Goal: Find specific page/section: Find specific page/section

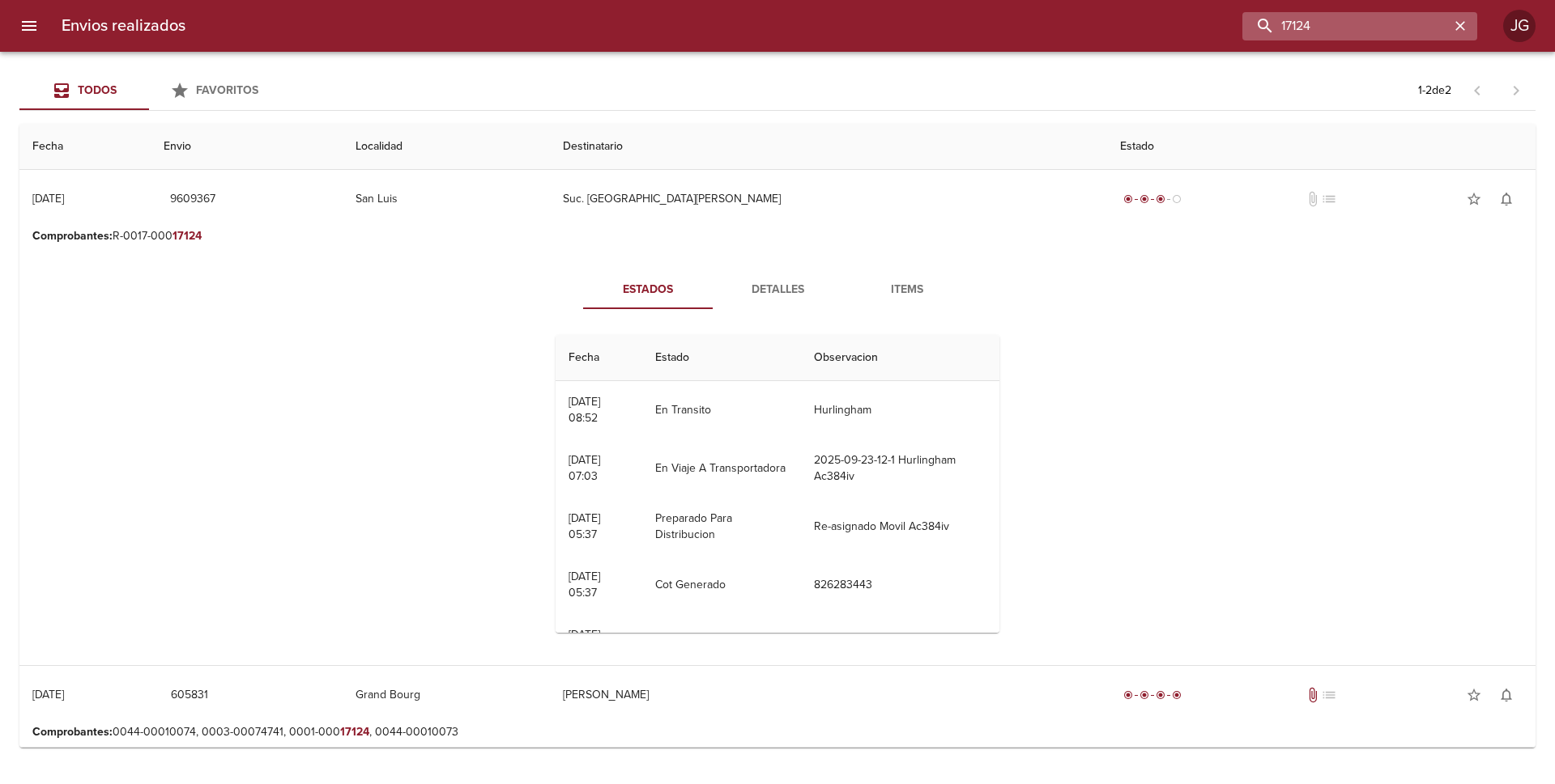
drag, startPoint x: 1408, startPoint y: 24, endPoint x: 1299, endPoint y: 29, distance: 109.1
click at [1299, 29] on input "17124" at bounding box center [1345, 26] width 207 height 29
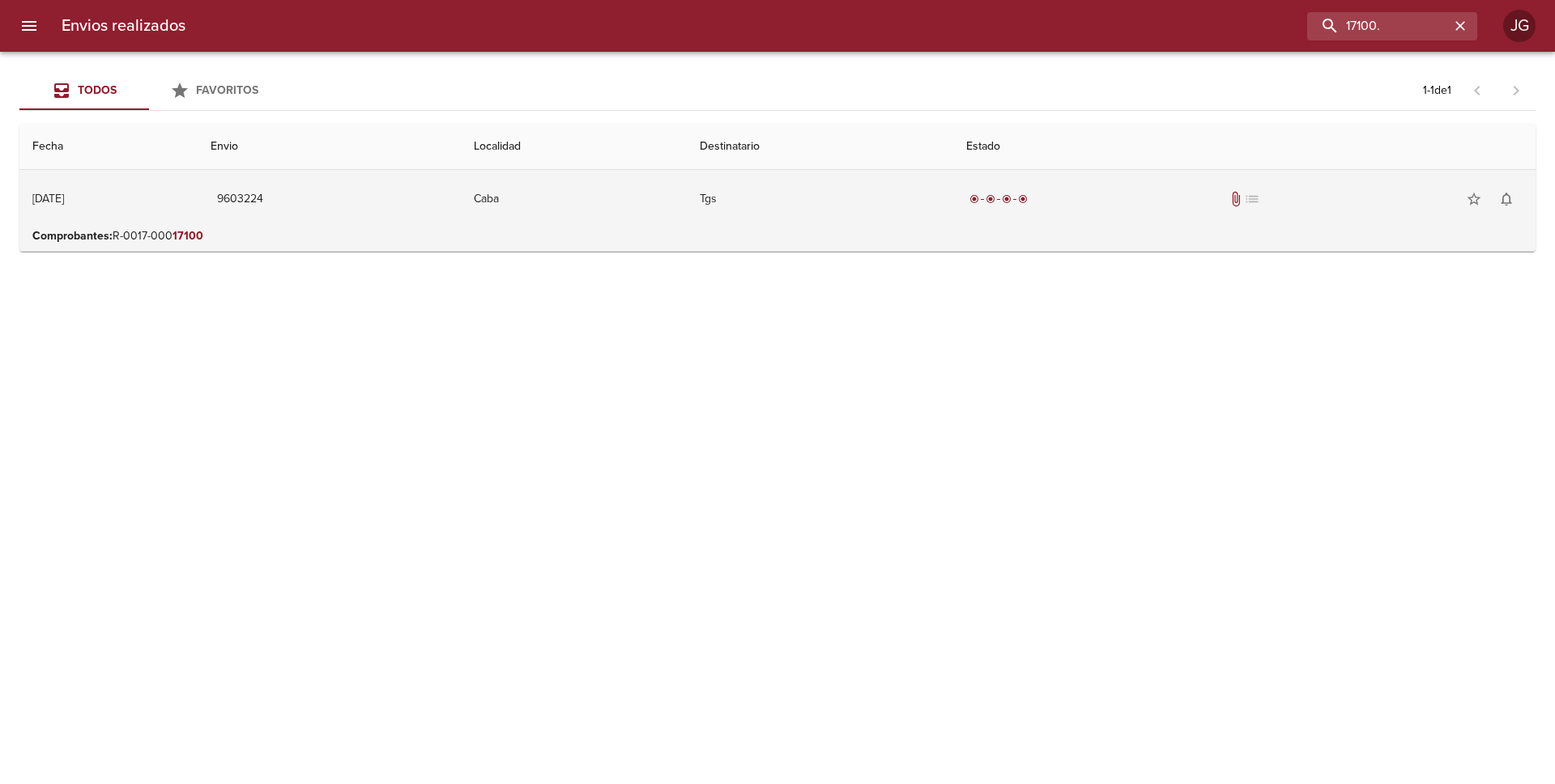
click at [613, 206] on td "Caba" at bounding box center [574, 199] width 226 height 58
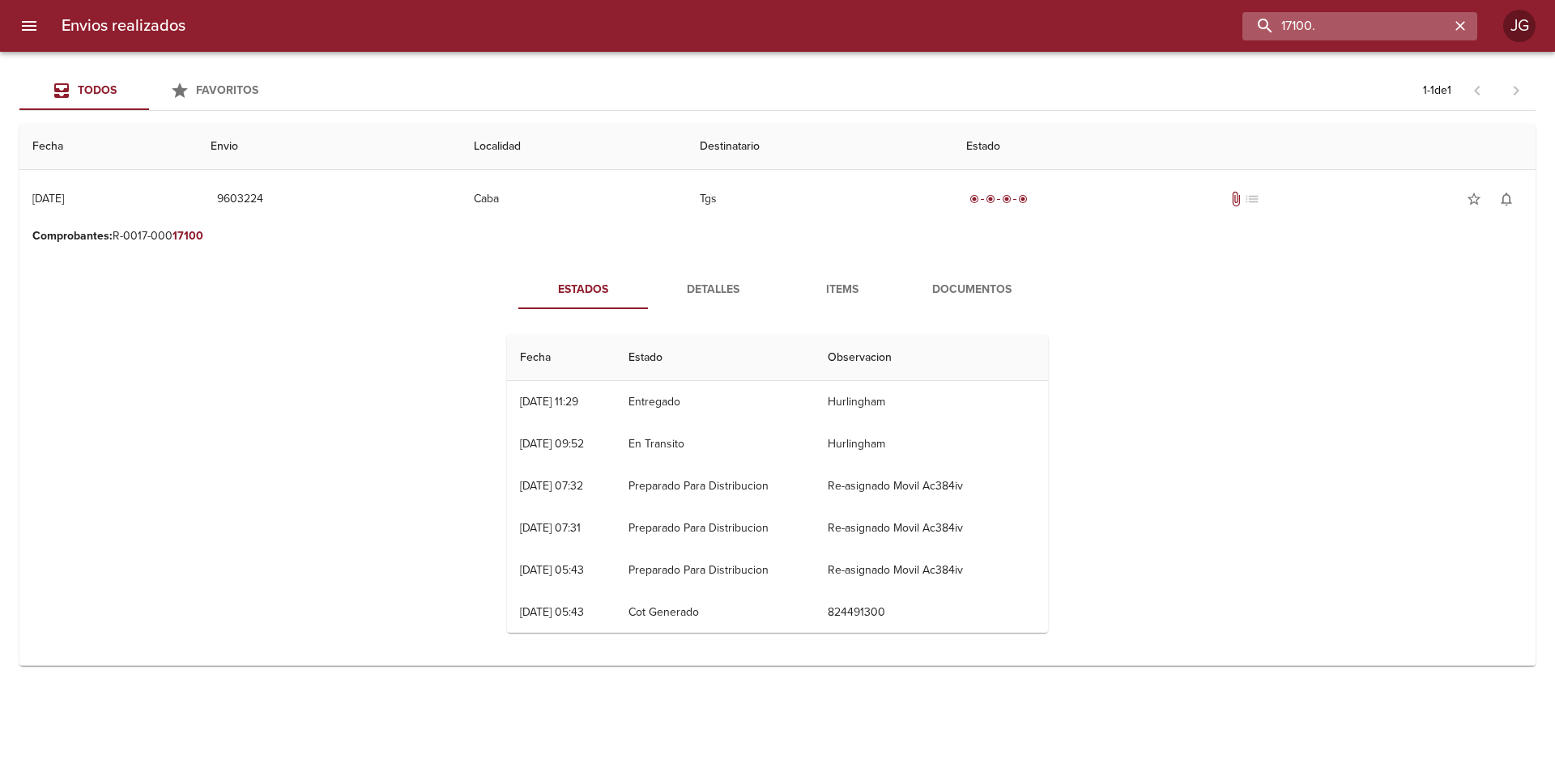
drag, startPoint x: 1402, startPoint y: 22, endPoint x: 1301, endPoint y: 29, distance: 101.2
click at [1301, 29] on input "17100." at bounding box center [1345, 26] width 207 height 29
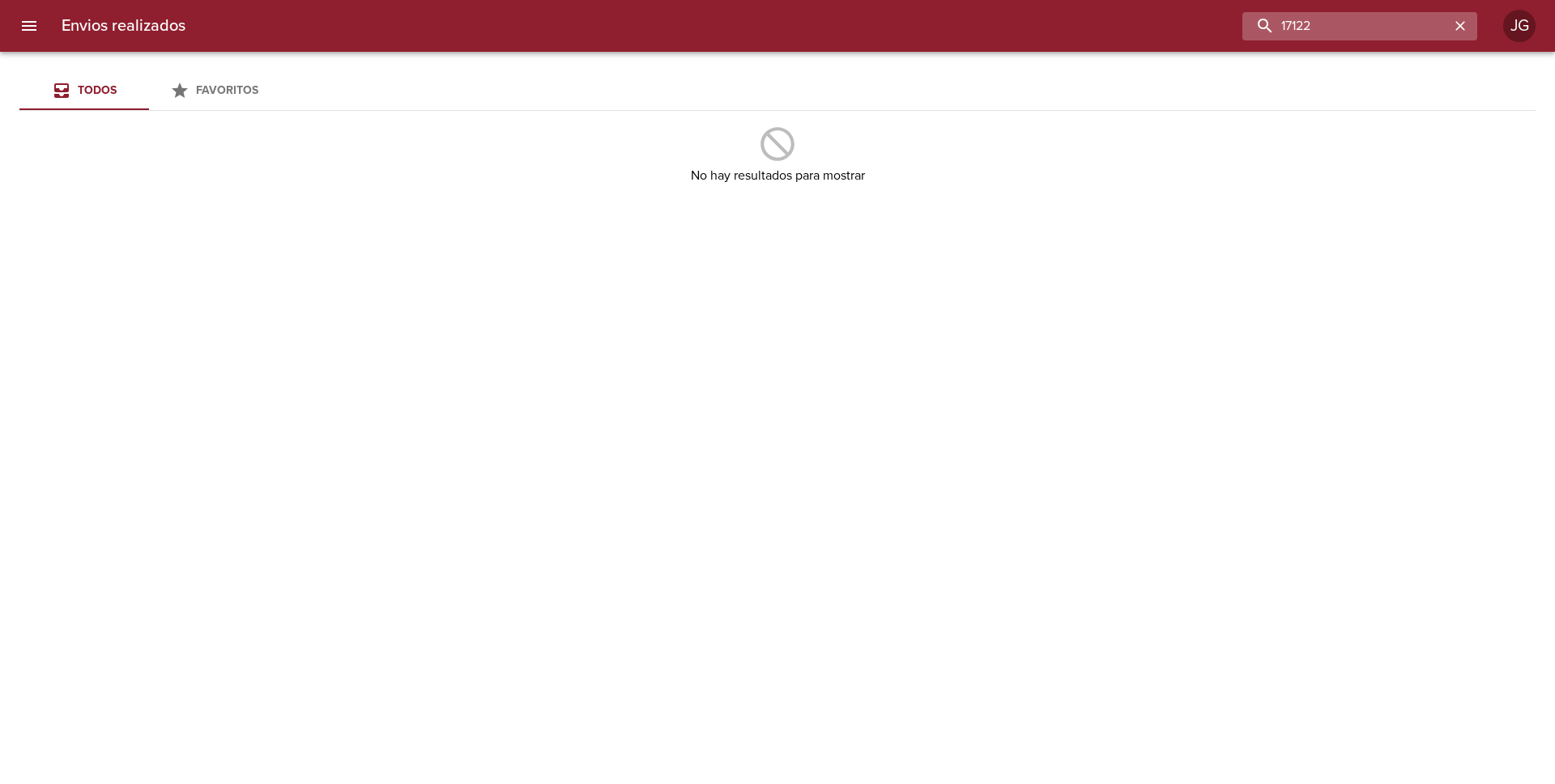
drag, startPoint x: 1320, startPoint y: 29, endPoint x: 1298, endPoint y: 23, distance: 22.8
click at [1298, 23] on input "17122" at bounding box center [1345, 26] width 207 height 29
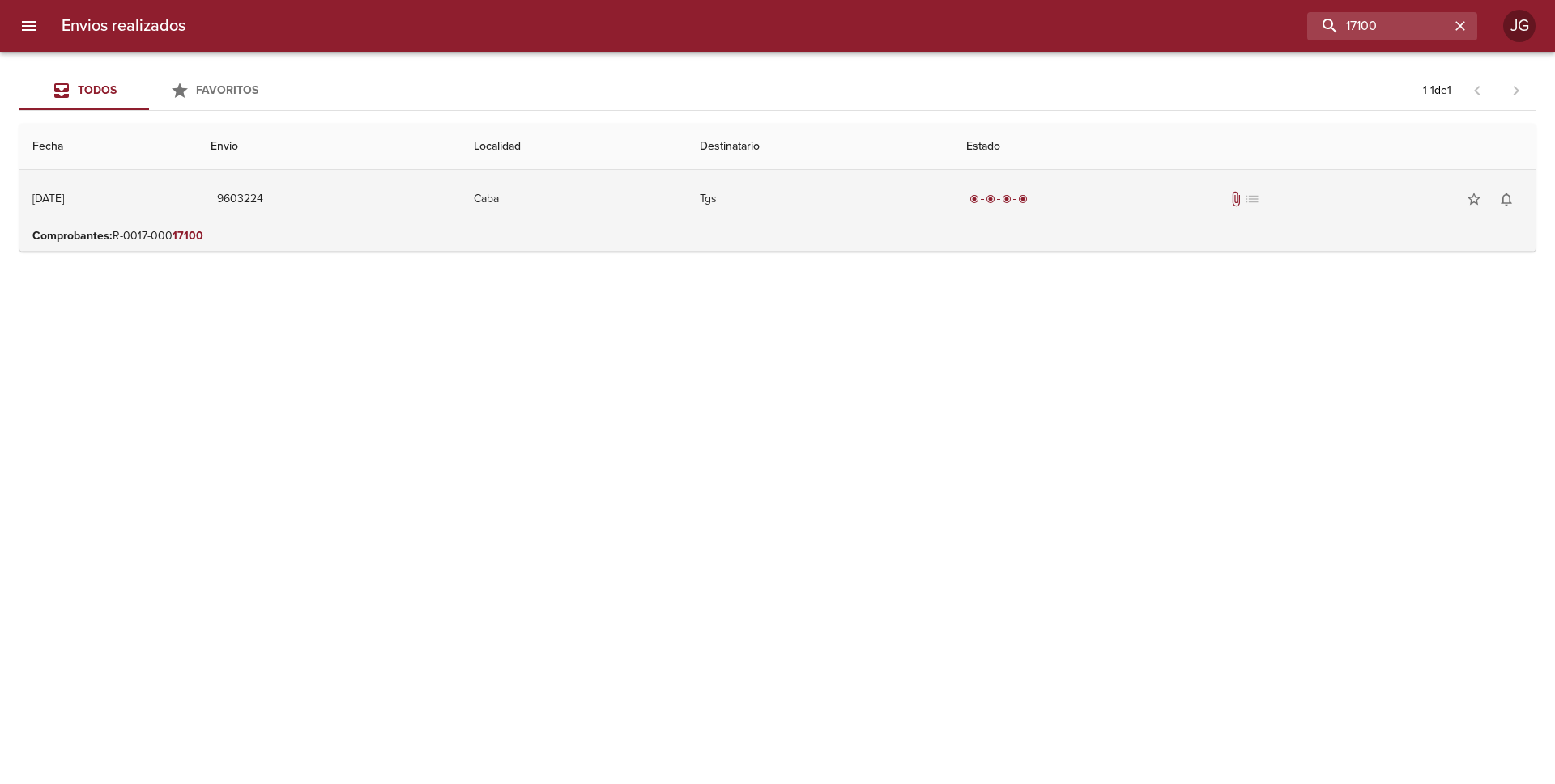
click at [322, 227] on td "9603224" at bounding box center [329, 199] width 263 height 58
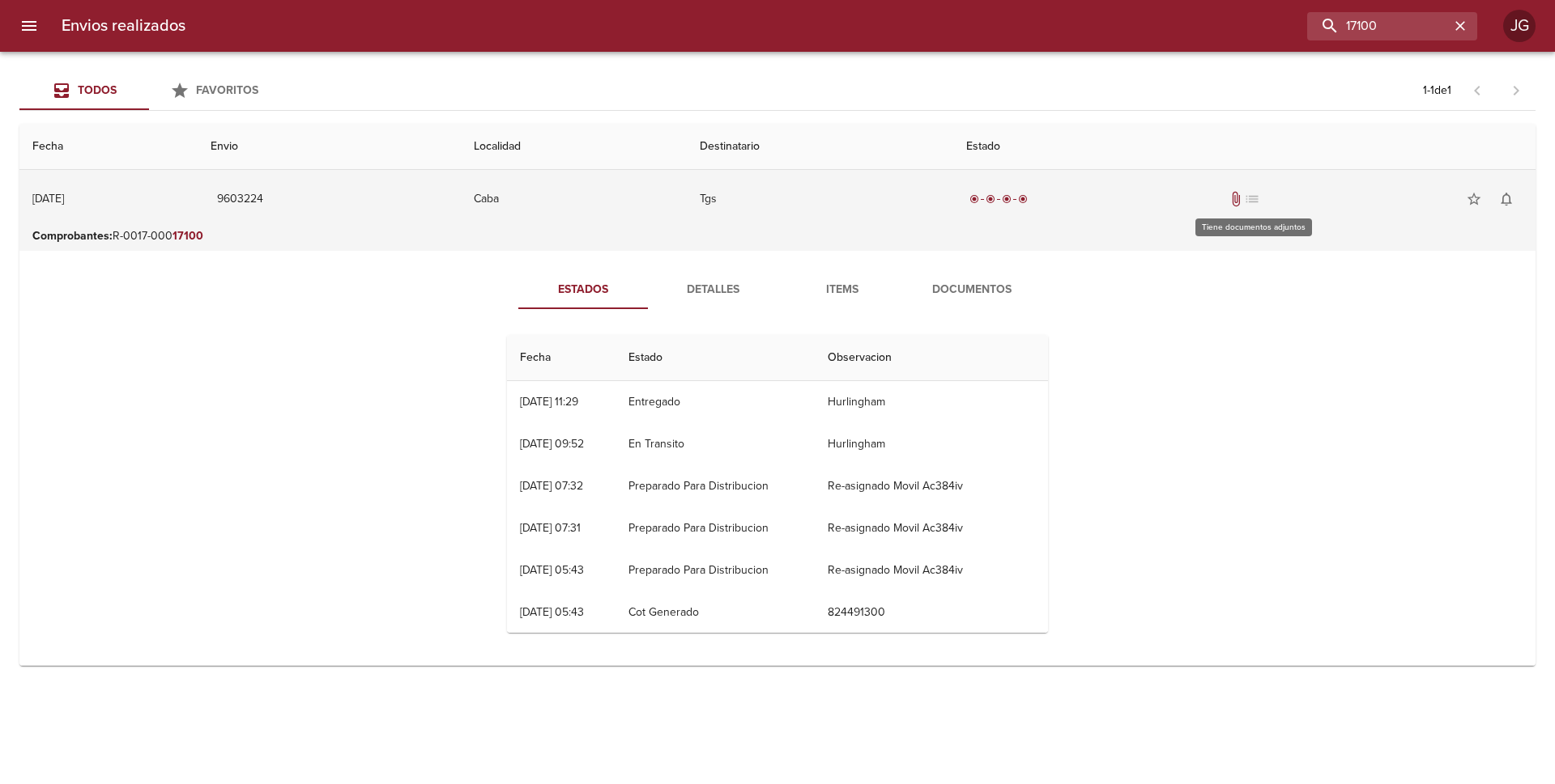
click at [1244, 199] on span "attach_file" at bounding box center [1235, 199] width 16 height 16
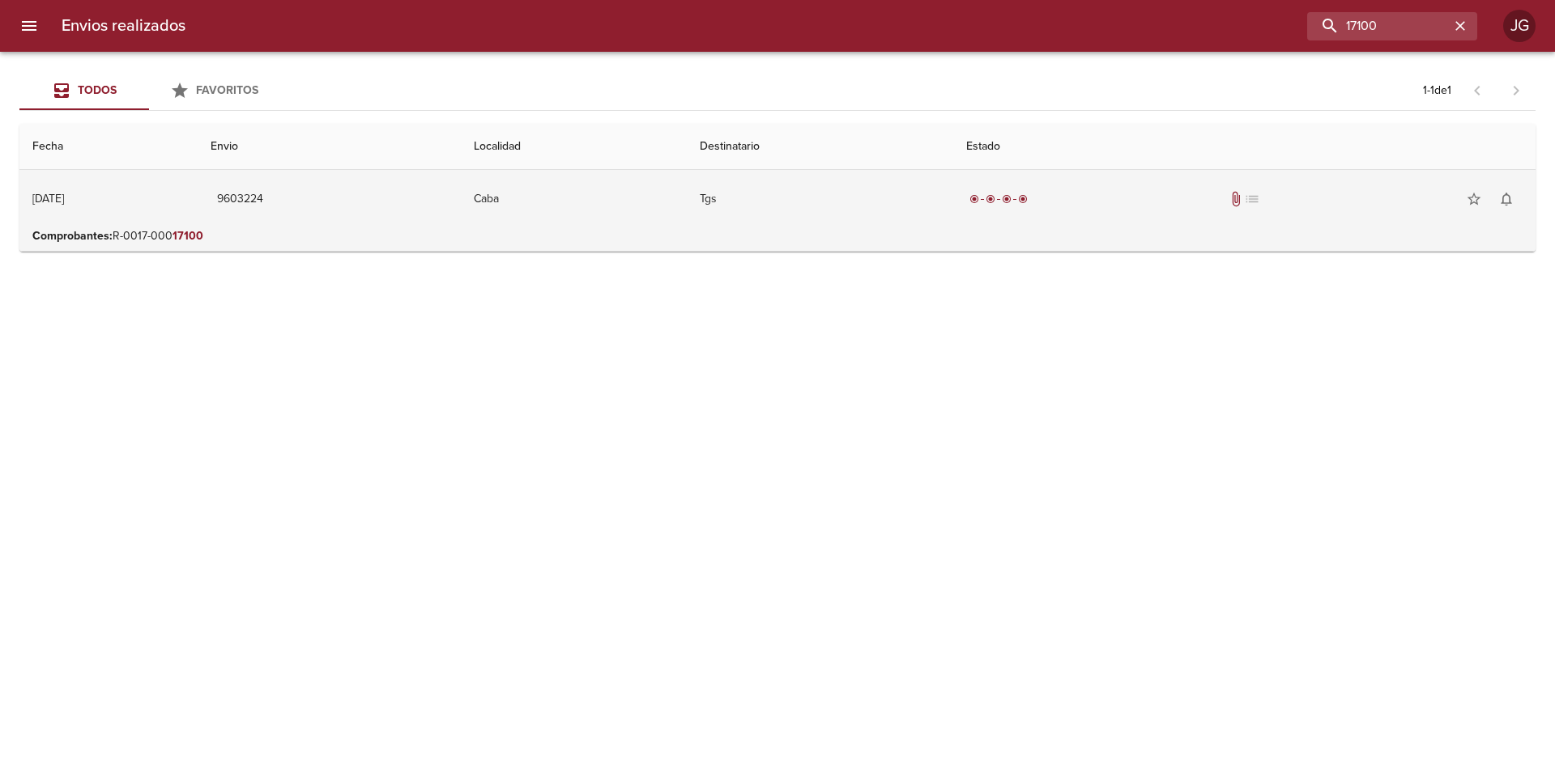
click at [953, 212] on td "Tgs" at bounding box center [820, 199] width 267 height 58
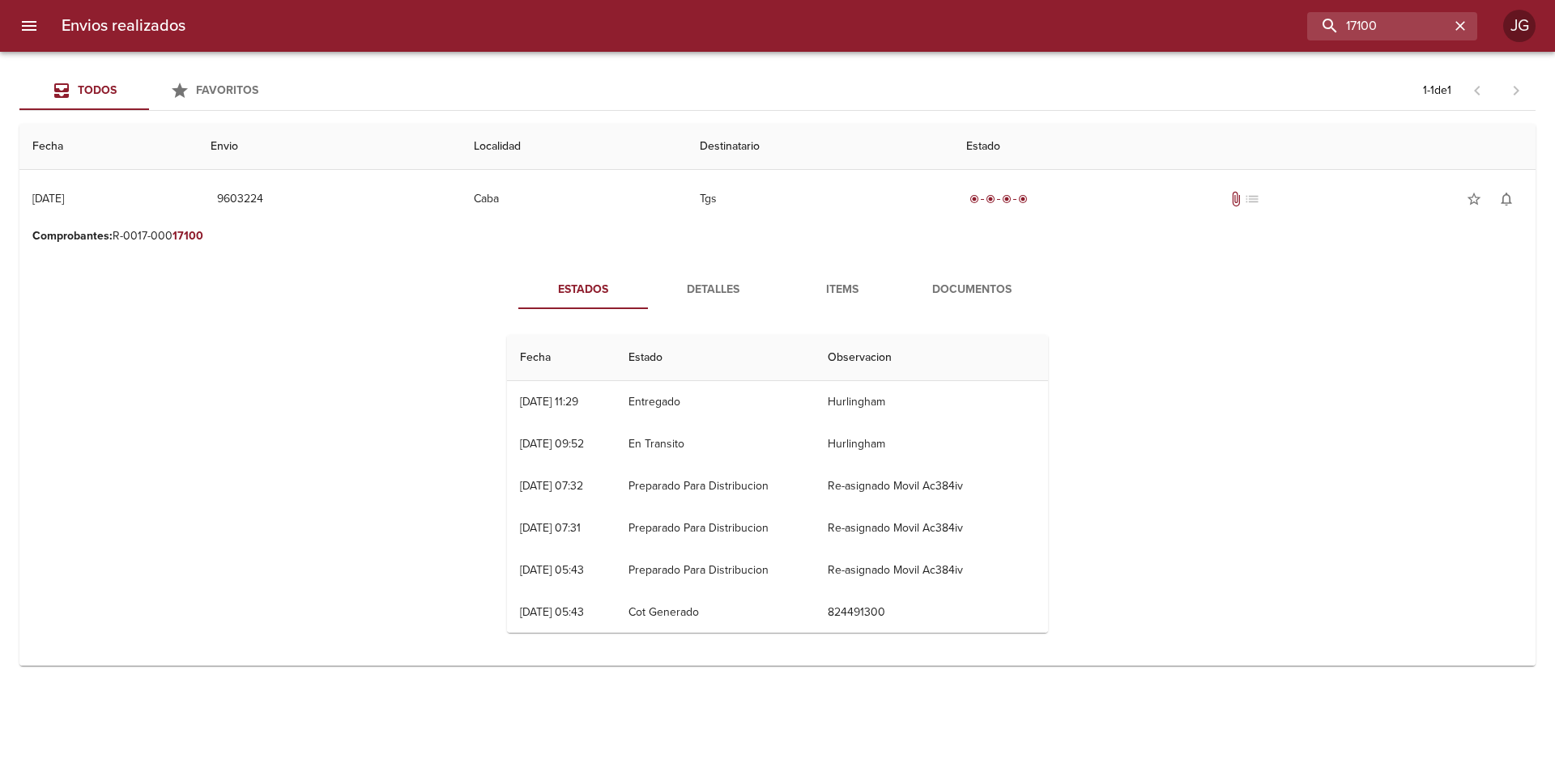
click at [974, 296] on span "Documentos" at bounding box center [971, 290] width 110 height 20
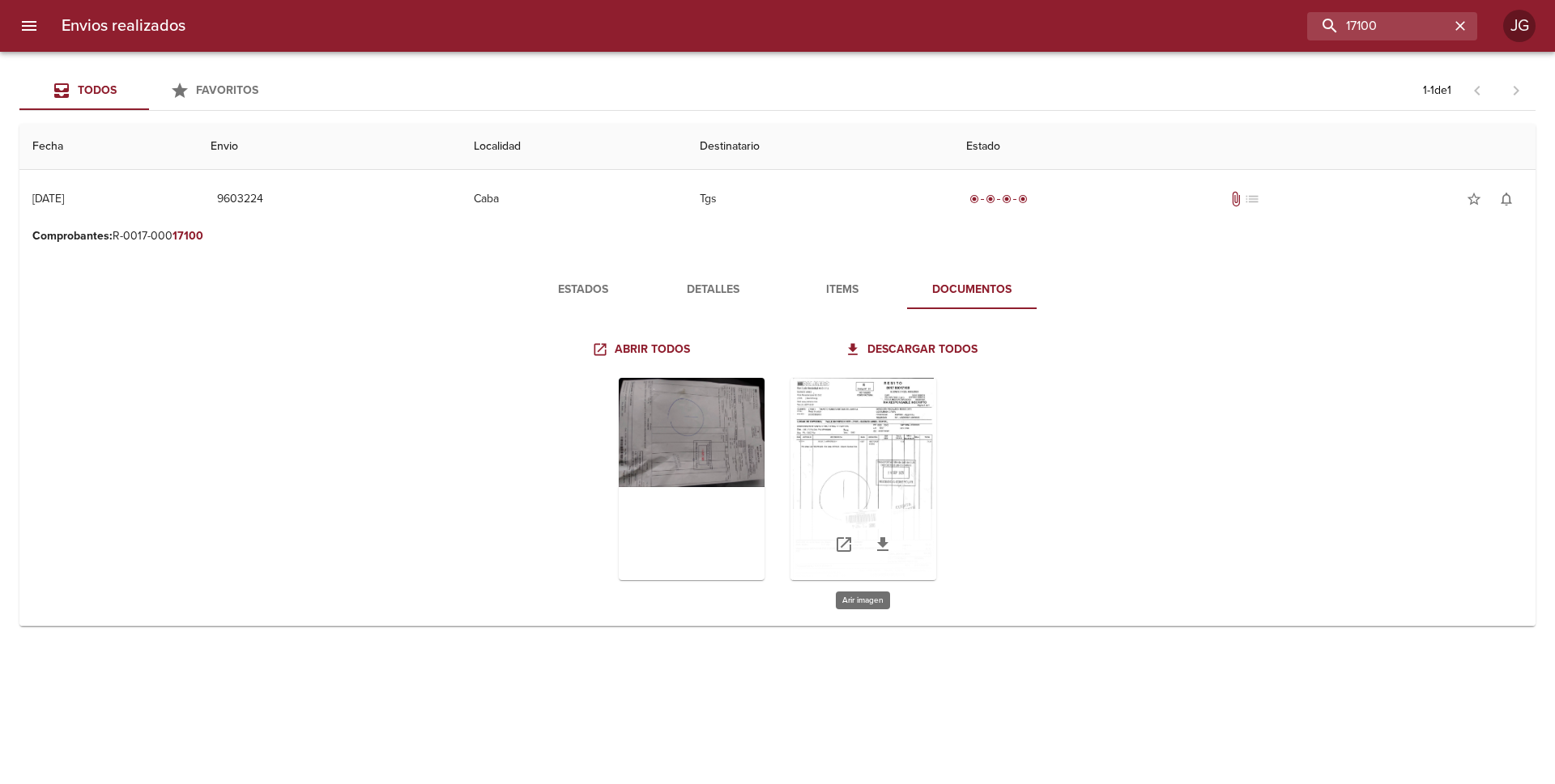
click at [856, 446] on div "Tabla de envíos del cliente" at bounding box center [862, 479] width 146 height 203
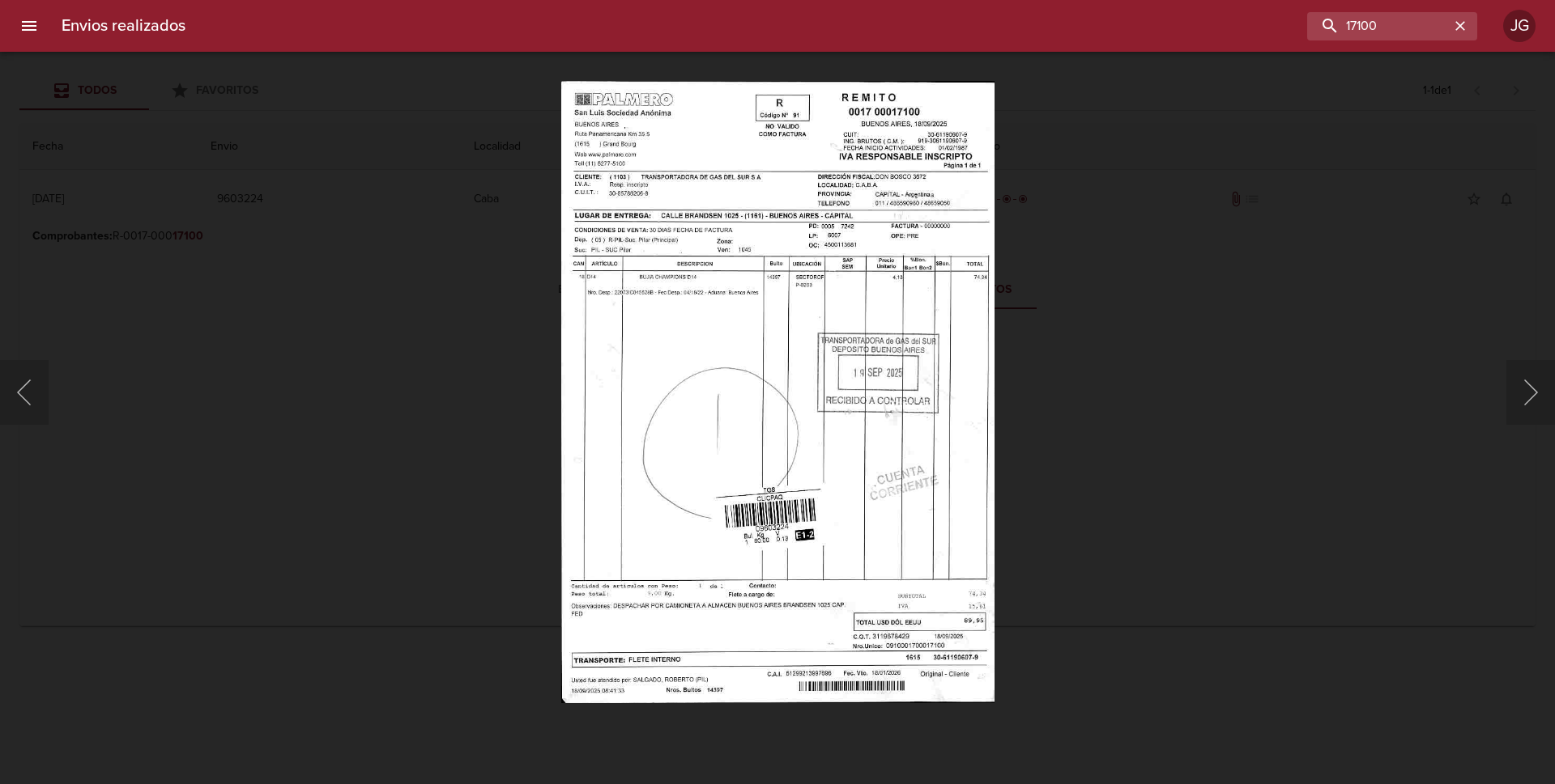
click at [256, 242] on div "Lightbox" at bounding box center [778, 392] width 1555 height 784
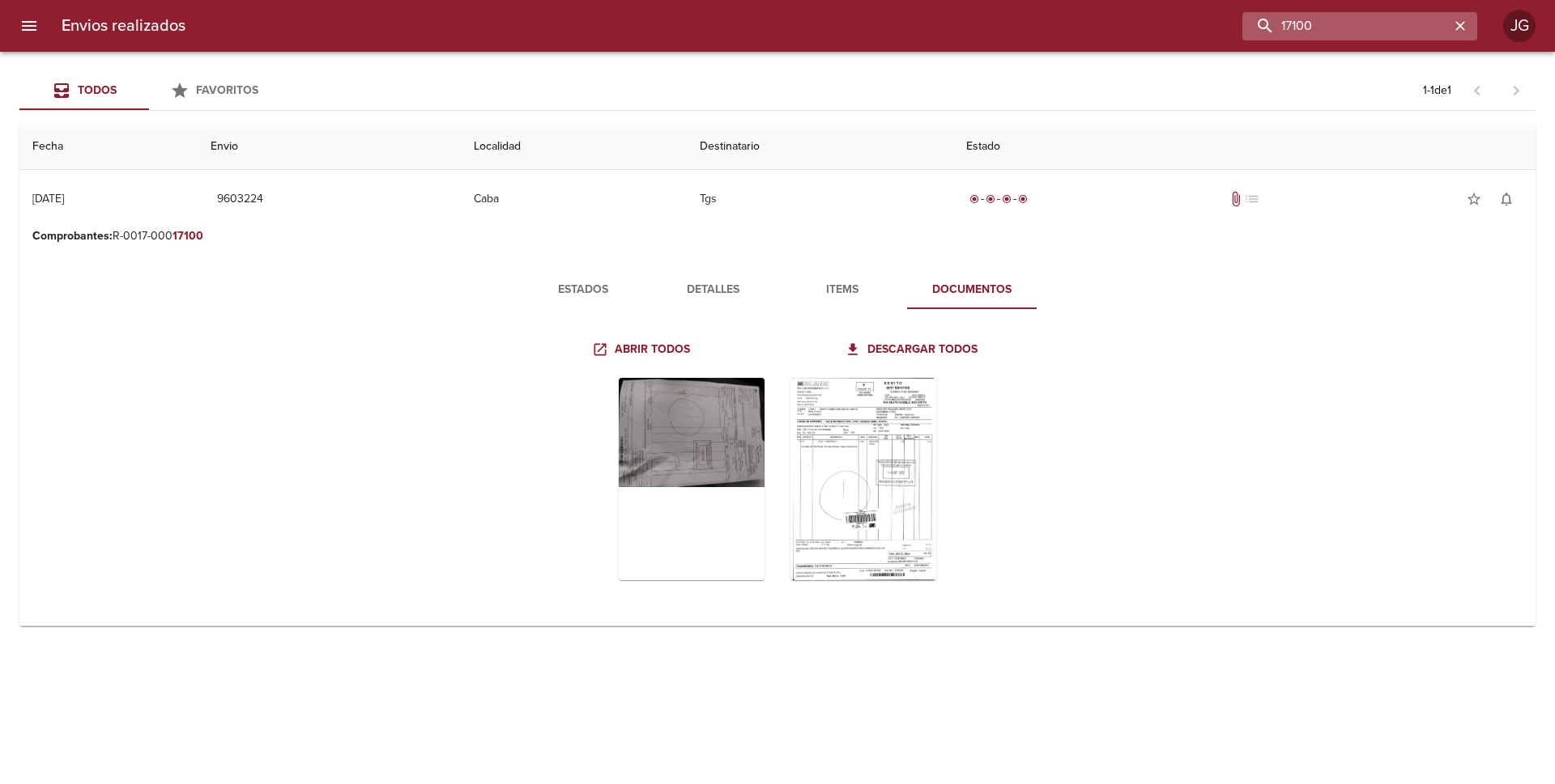
drag, startPoint x: 1382, startPoint y: 26, endPoint x: 1301, endPoint y: 29, distance: 81.1
click at [1301, 29] on input "17100" at bounding box center [1345, 26] width 207 height 29
type input "17122"
